Goal: Transaction & Acquisition: Purchase product/service

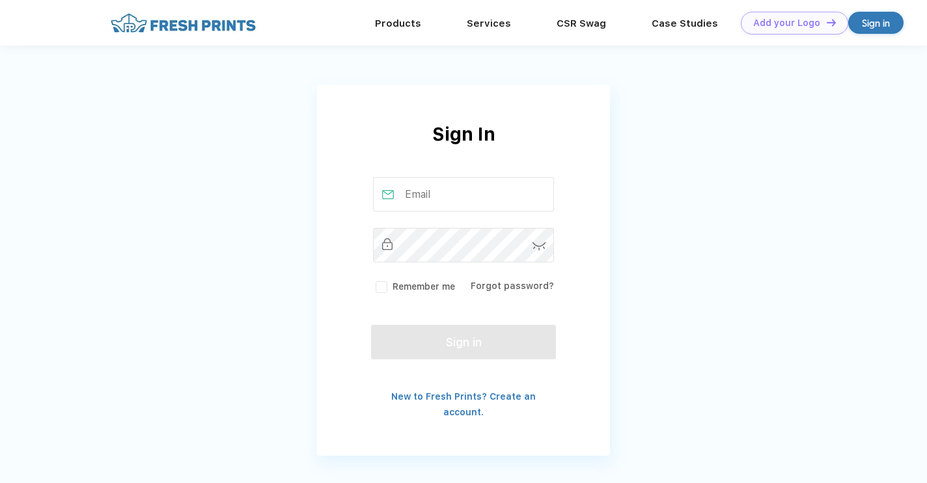
click at [437, 189] on input "text" at bounding box center [464, 194] width 182 height 34
click at [424, 192] on input "text" at bounding box center [464, 194] width 182 height 34
type input "dperras@mit.edu"
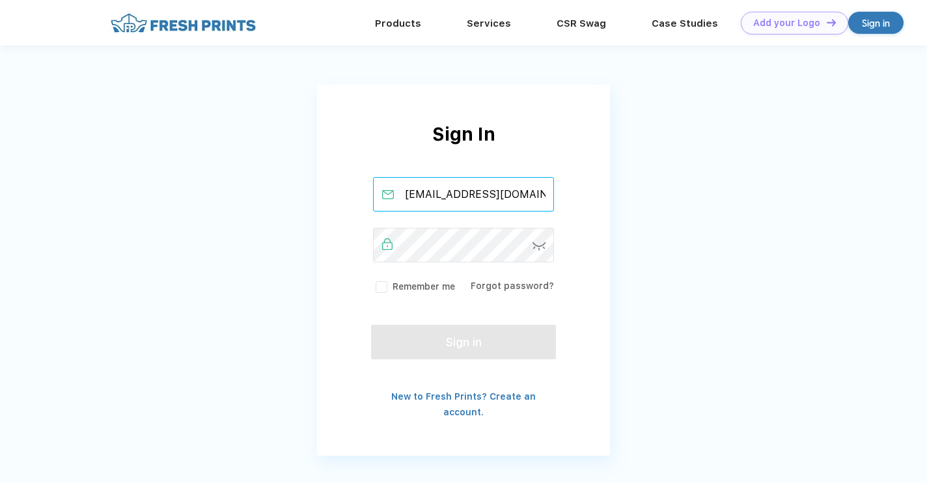
click at [452, 198] on input "dperras@mit.edu" at bounding box center [464, 194] width 182 height 34
click at [534, 247] on img at bounding box center [539, 246] width 14 height 8
click at [884, 23] on div "Sign in" at bounding box center [876, 23] width 28 height 15
click at [426, 266] on div "[EMAIL_ADDRESS][DOMAIN_NAME] Remember me Forgot password?" at bounding box center [463, 235] width 185 height 116
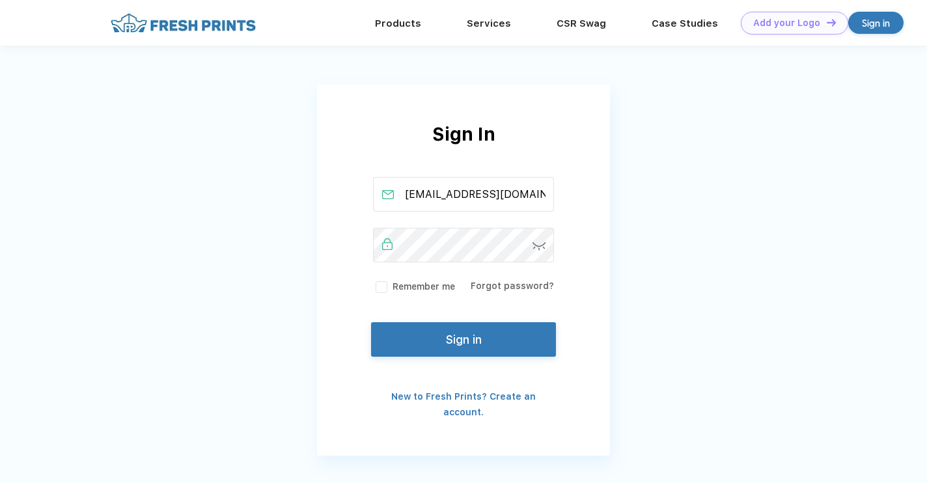
click at [434, 344] on button "Sign in" at bounding box center [463, 339] width 185 height 34
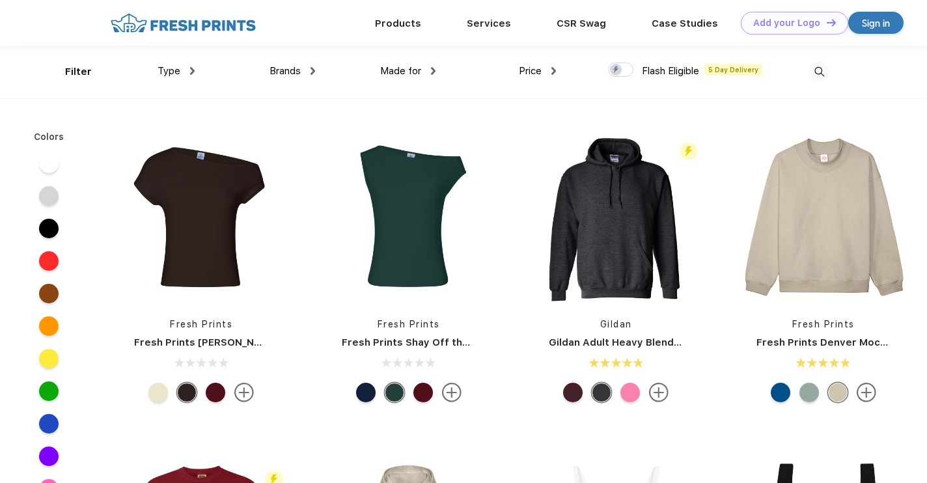
scroll to position [1, 0]
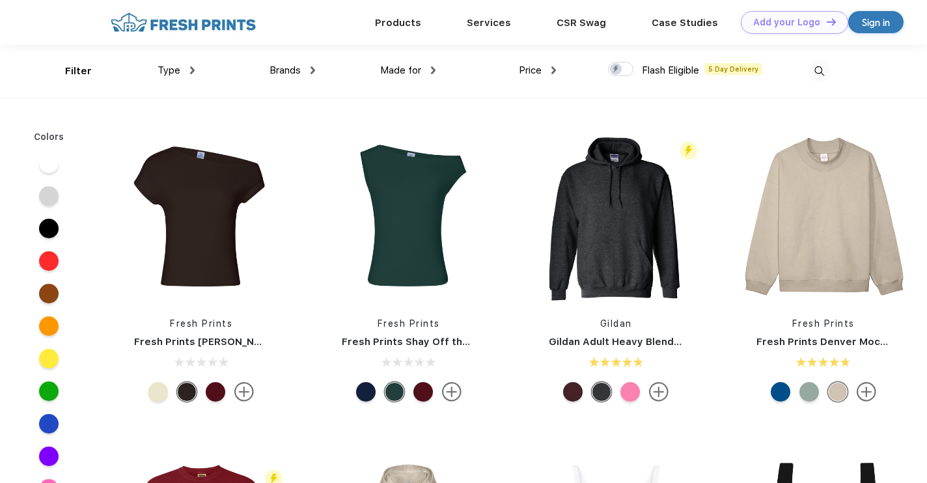
click at [821, 74] on img at bounding box center [818, 71] width 21 height 21
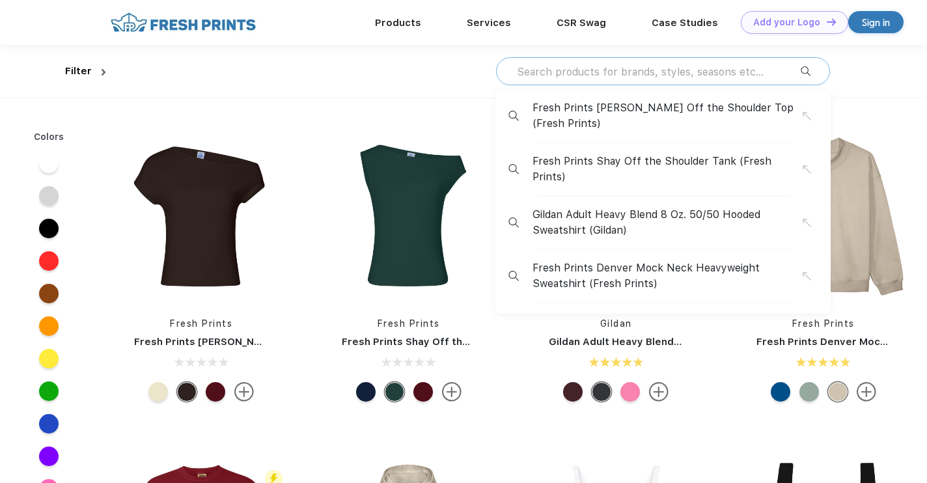
click at [694, 78] on input "text" at bounding box center [657, 71] width 285 height 14
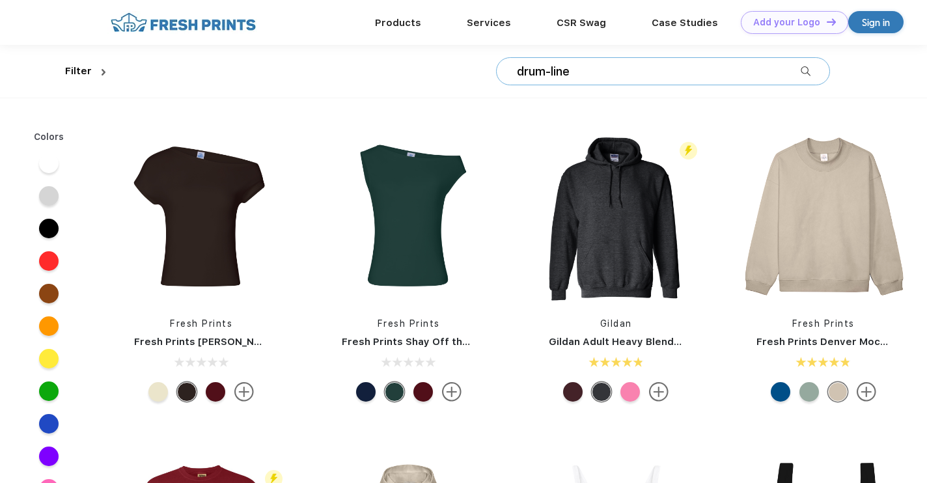
type input "drum-line"
